Goal: Check status: Check status

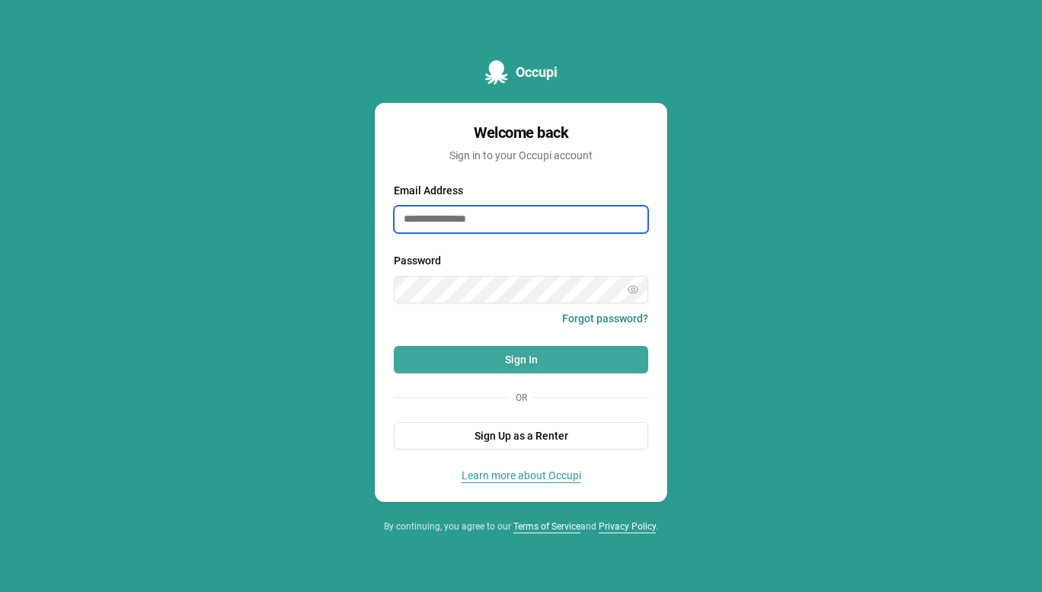
type input "**********"
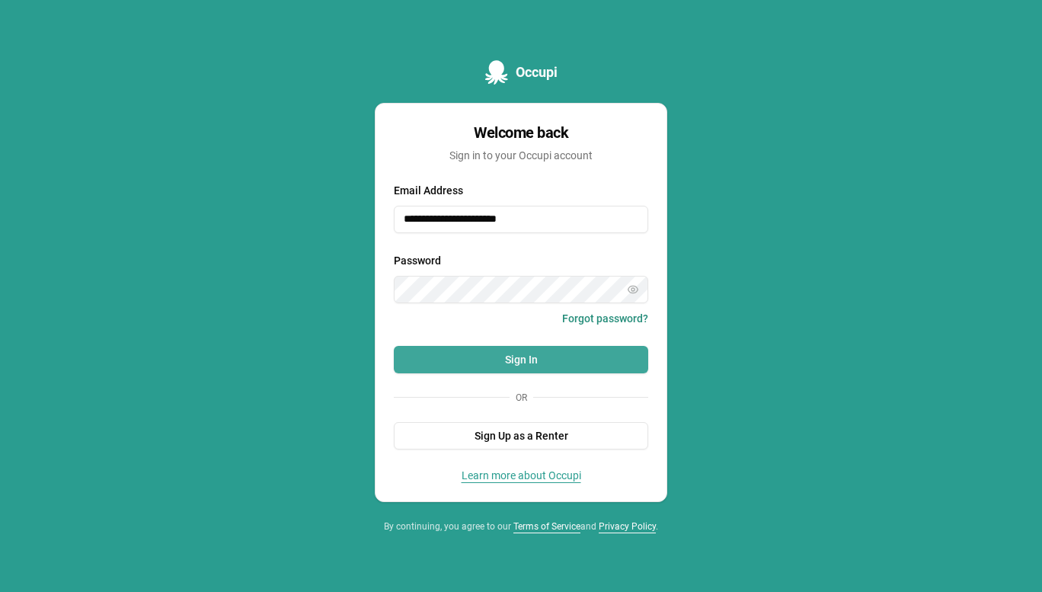
click at [577, 356] on button "Sign In" at bounding box center [521, 359] width 254 height 27
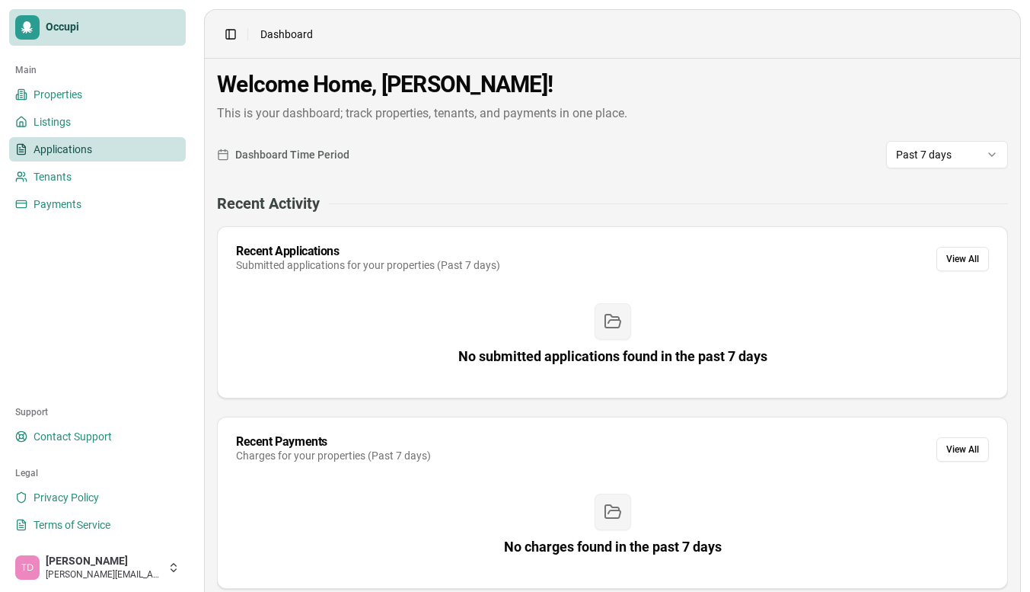
click at [111, 154] on link "Applications" at bounding box center [97, 149] width 177 height 24
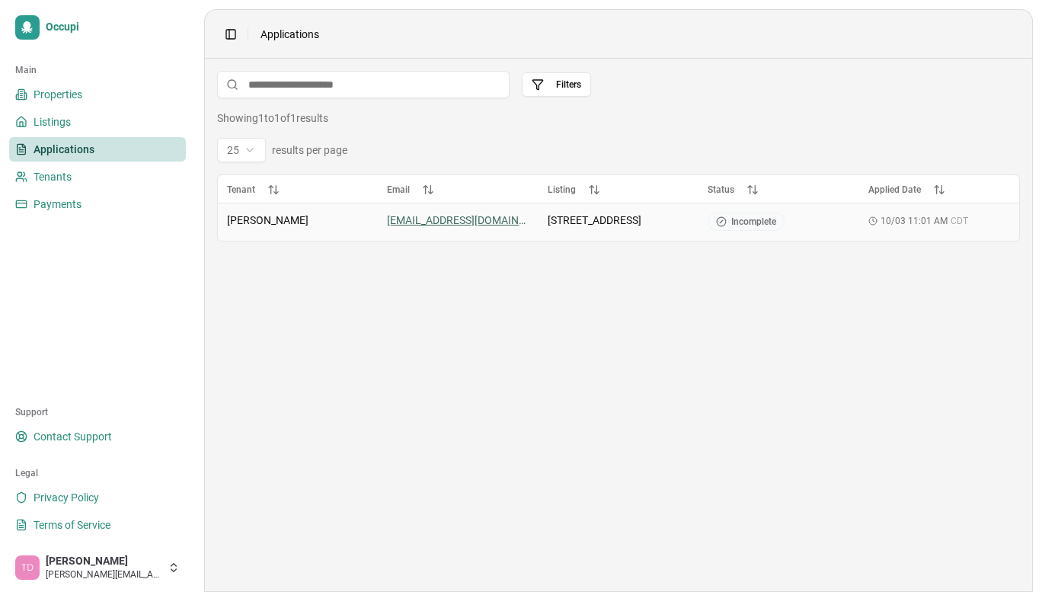
click at [421, 219] on html "Occupi Main Properties Listings Applications Tenants Payments Support Contact S…" at bounding box center [521, 296] width 1042 height 592
click at [737, 223] on html "Occupi Main Properties Listings Applications Tenants Payments Support Contact S…" at bounding box center [521, 296] width 1042 height 592
click at [737, 223] on span "Incomplete" at bounding box center [753, 222] width 45 height 12
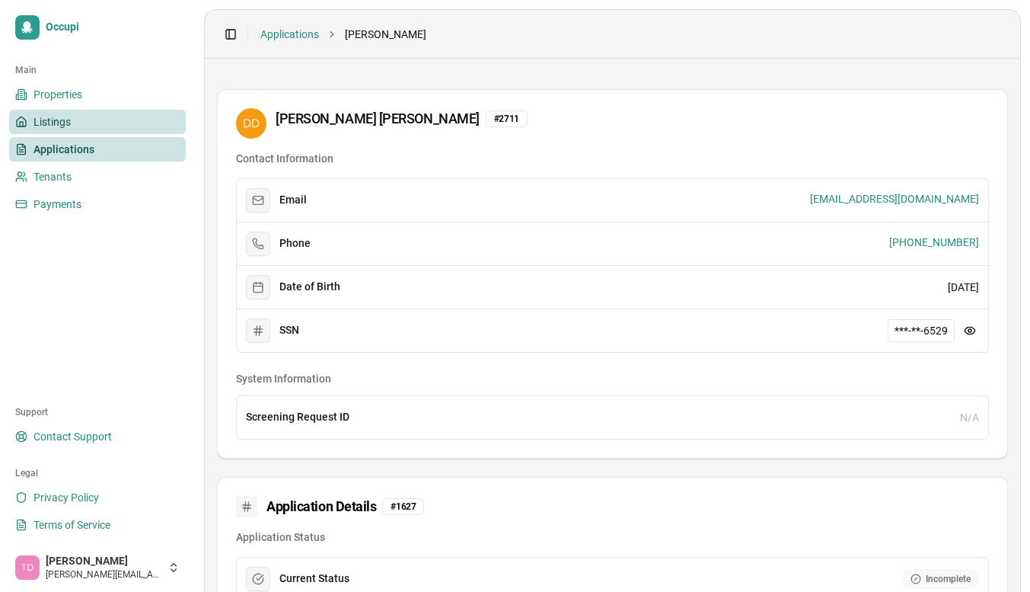
click at [79, 114] on link "Listings" at bounding box center [97, 122] width 177 height 24
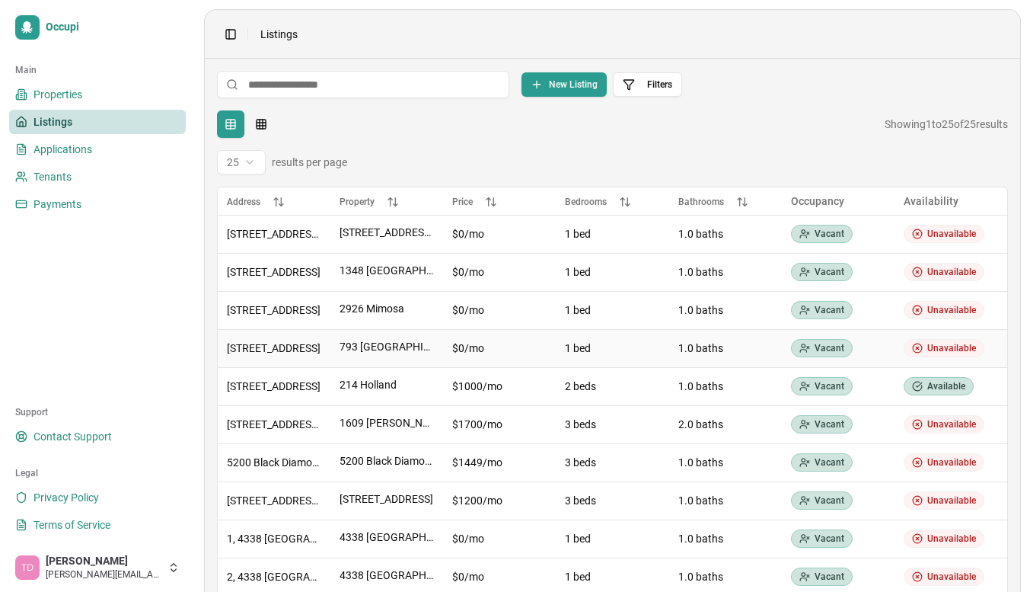
click at [301, 337] on td "793 N Hollywood St" at bounding box center [274, 348] width 113 height 38
